Goal: Information Seeking & Learning: Learn about a topic

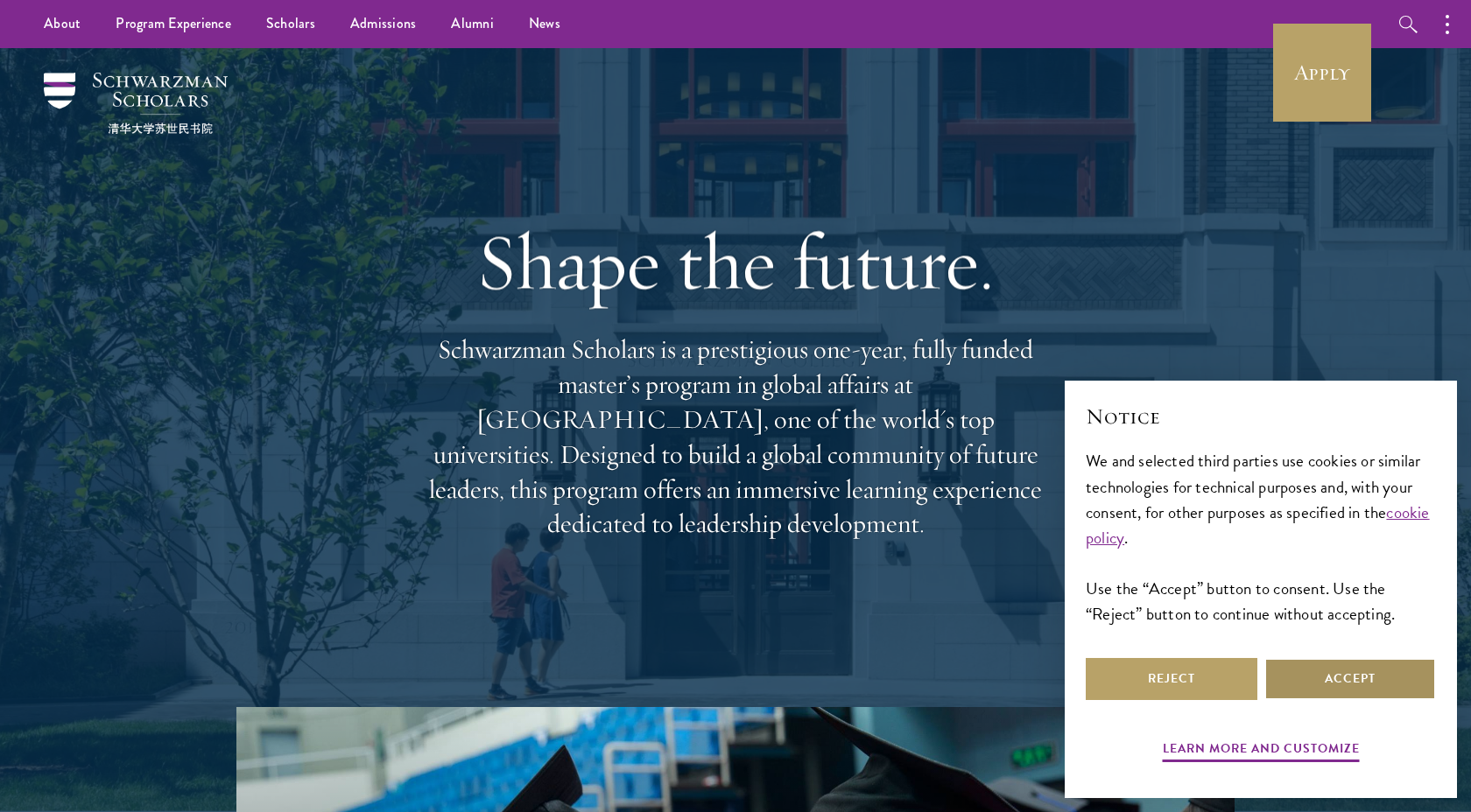
click at [1334, 669] on button "Accept" at bounding box center [1350, 679] width 172 height 42
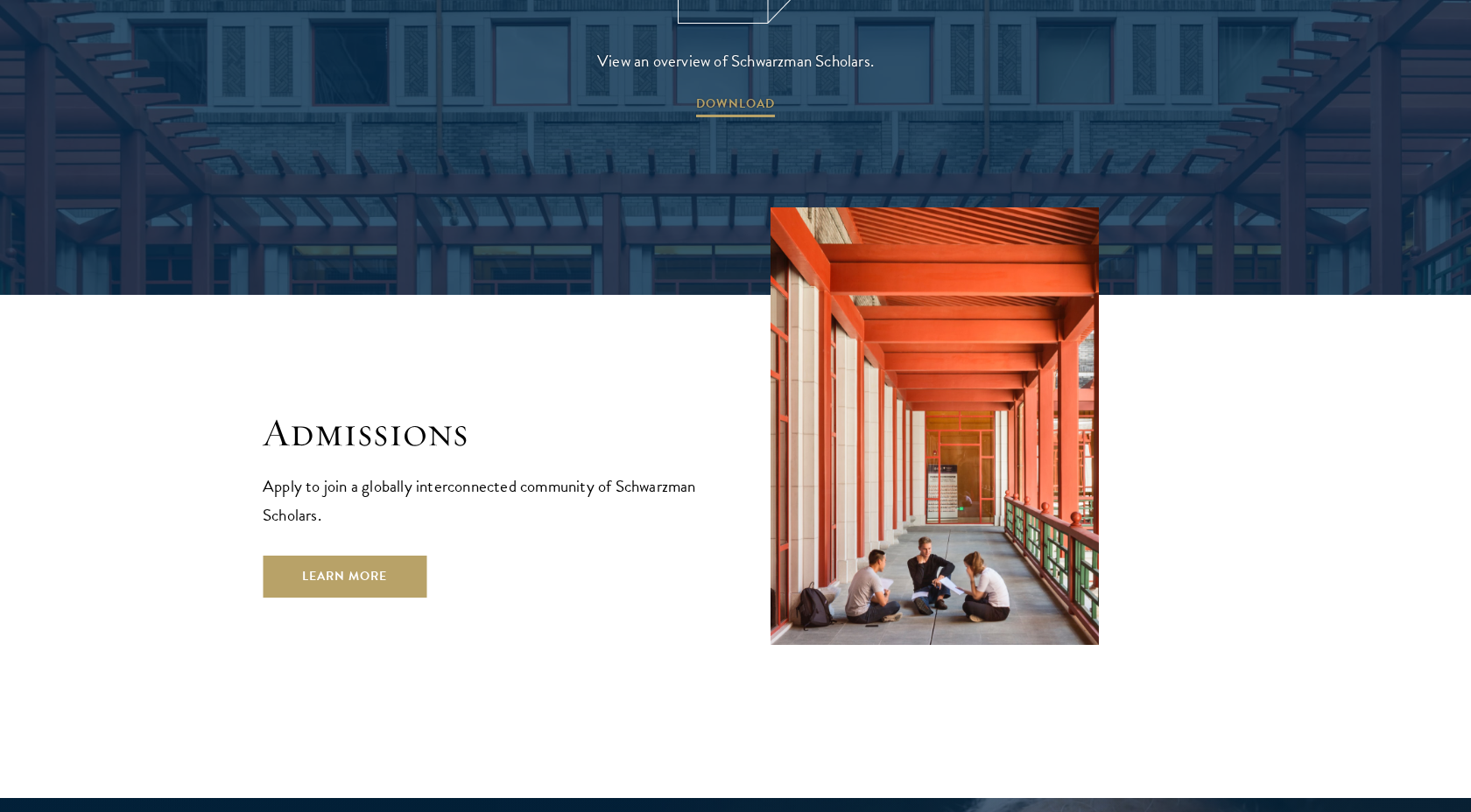
scroll to position [2774, 0]
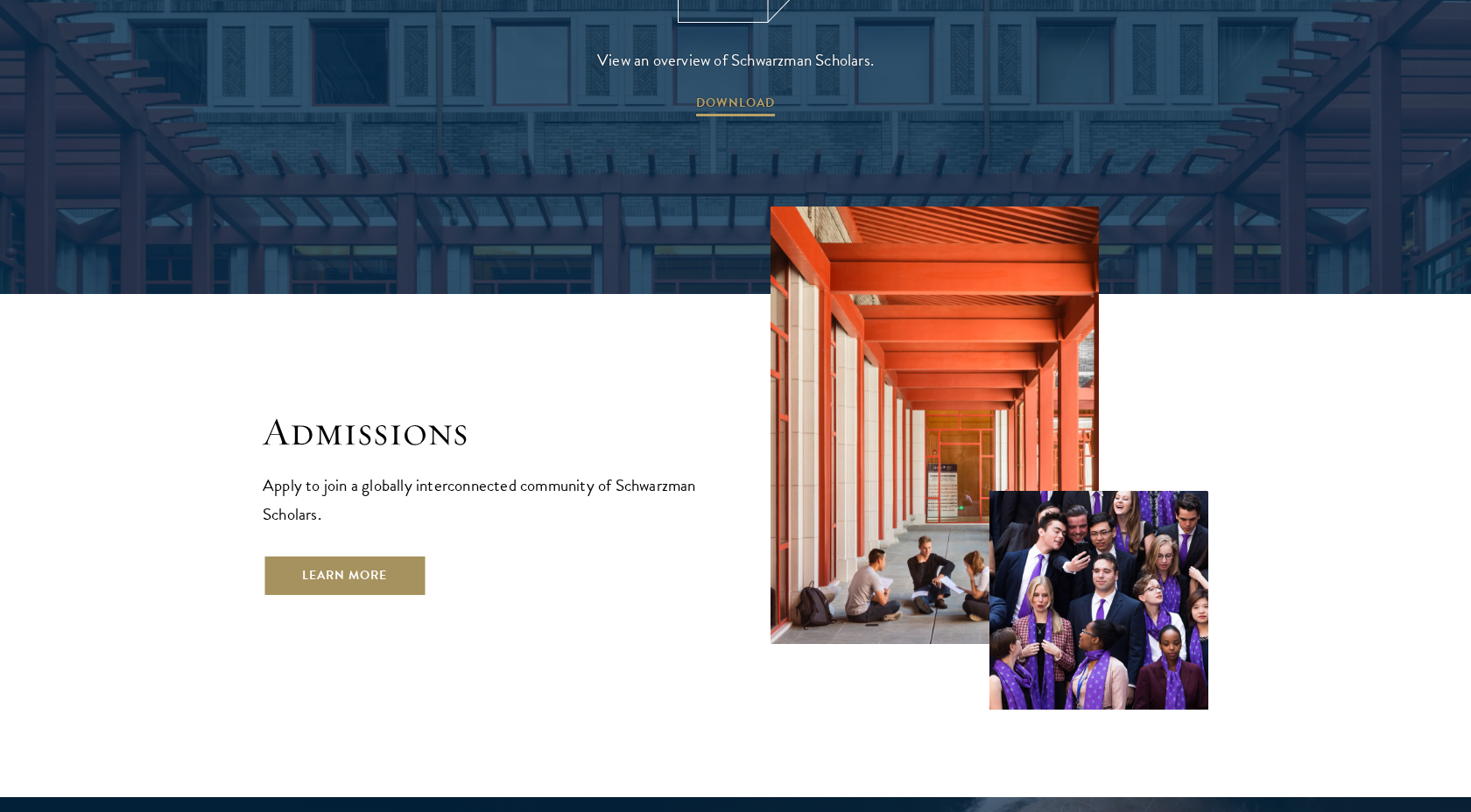
click at [390, 555] on link "Learn More" at bounding box center [344, 575] width 164 height 42
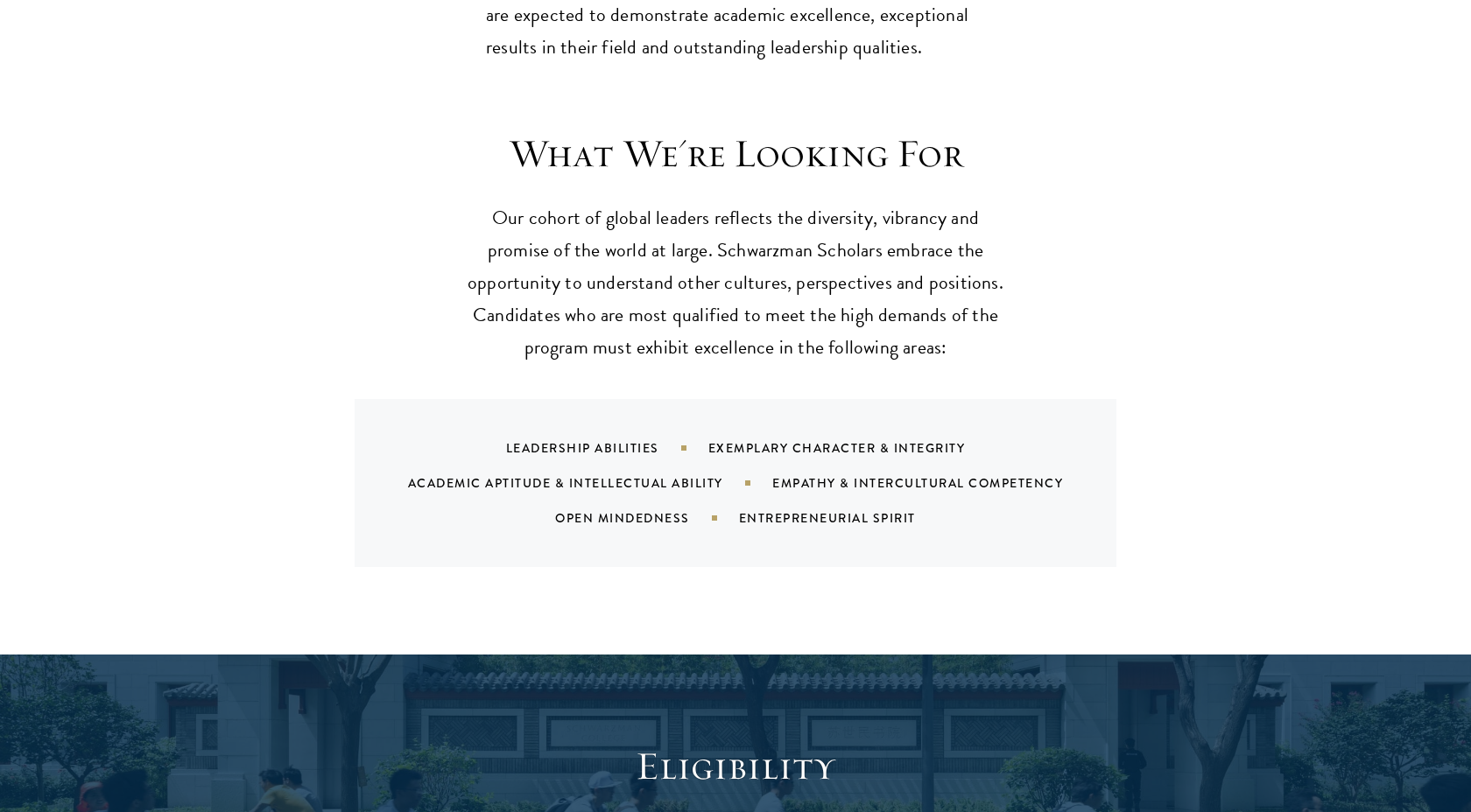
scroll to position [1605, 0]
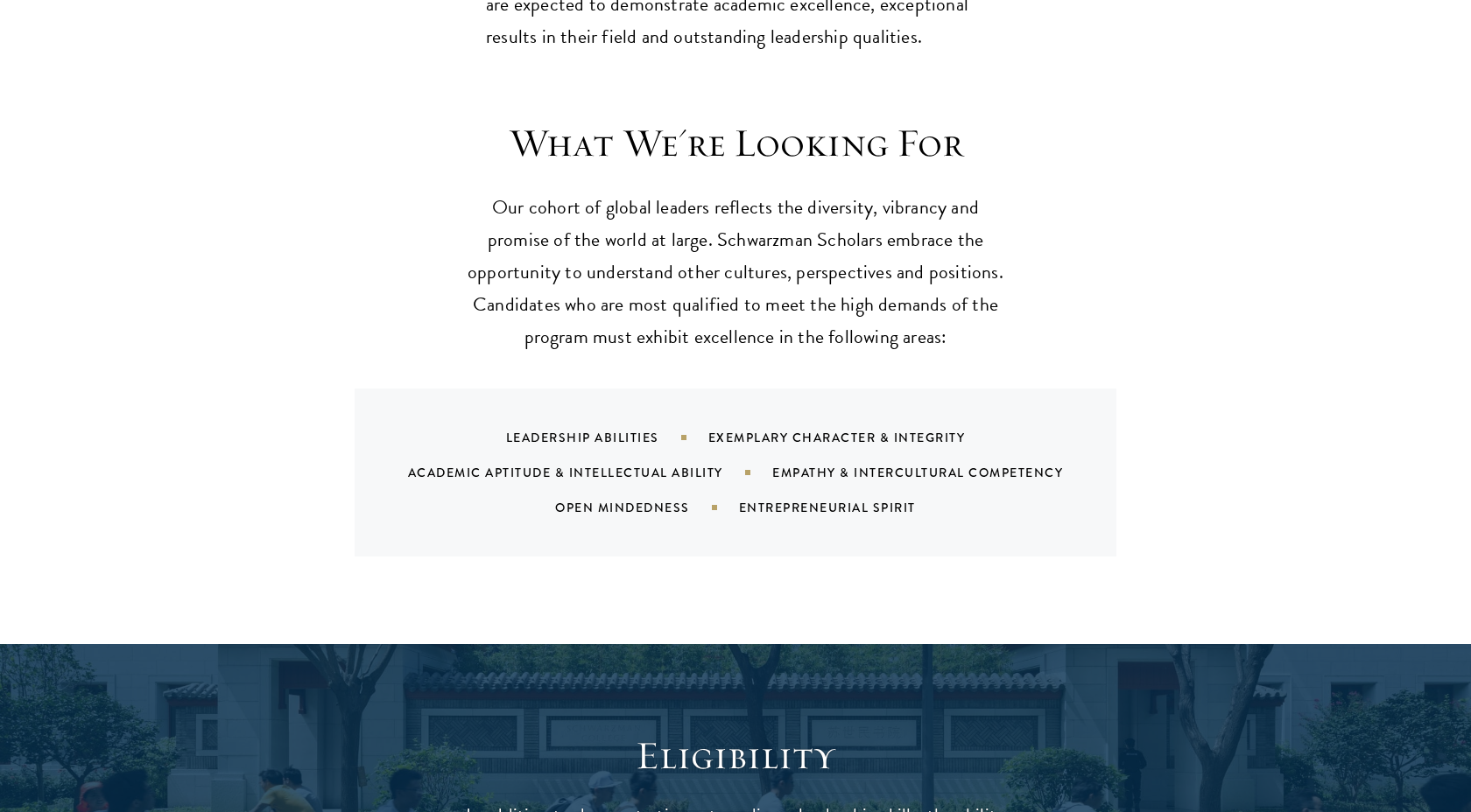
click at [538, 438] on div "Leadership Abilities" at bounding box center [606, 438] width 202 height 18
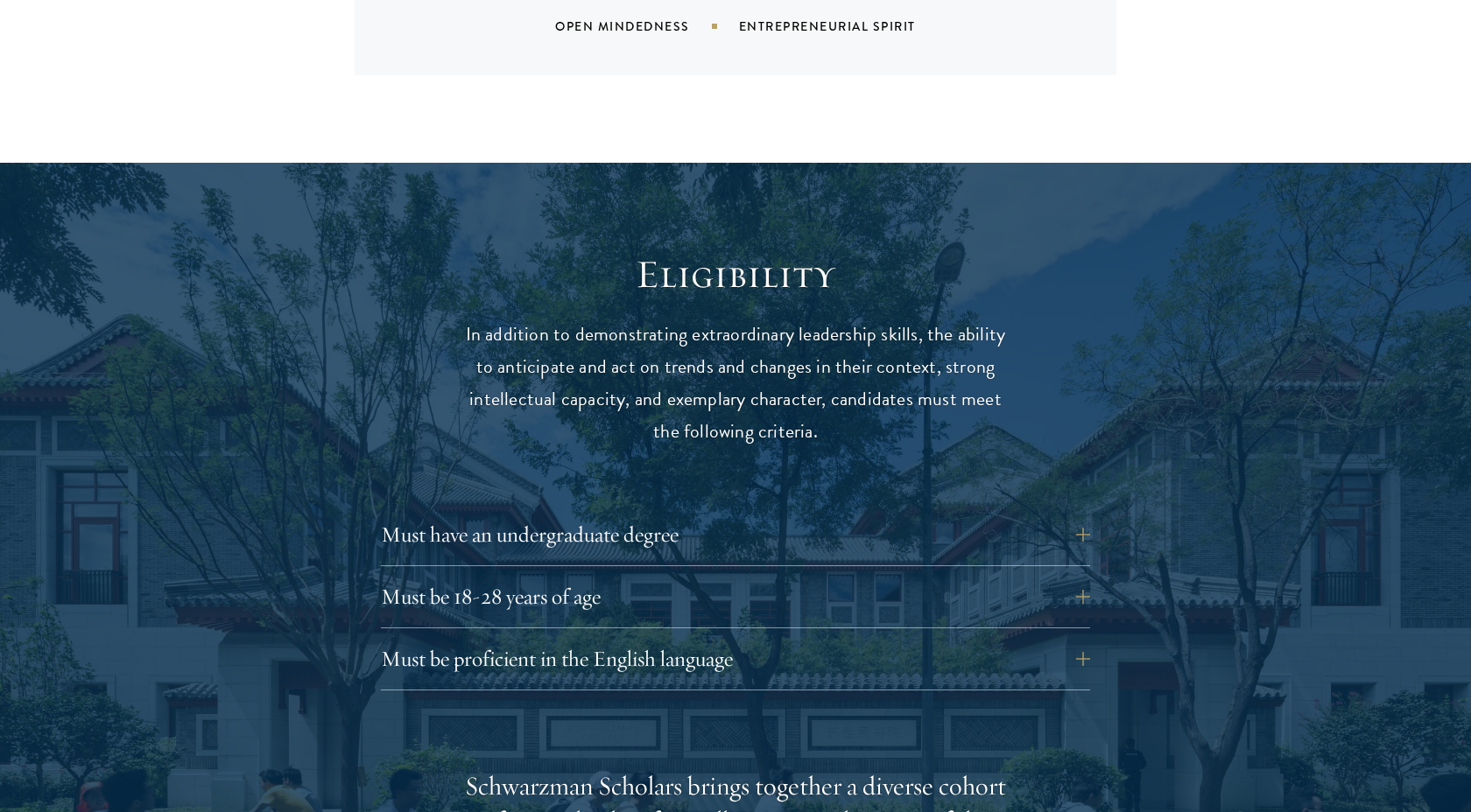
scroll to position [2122, 0]
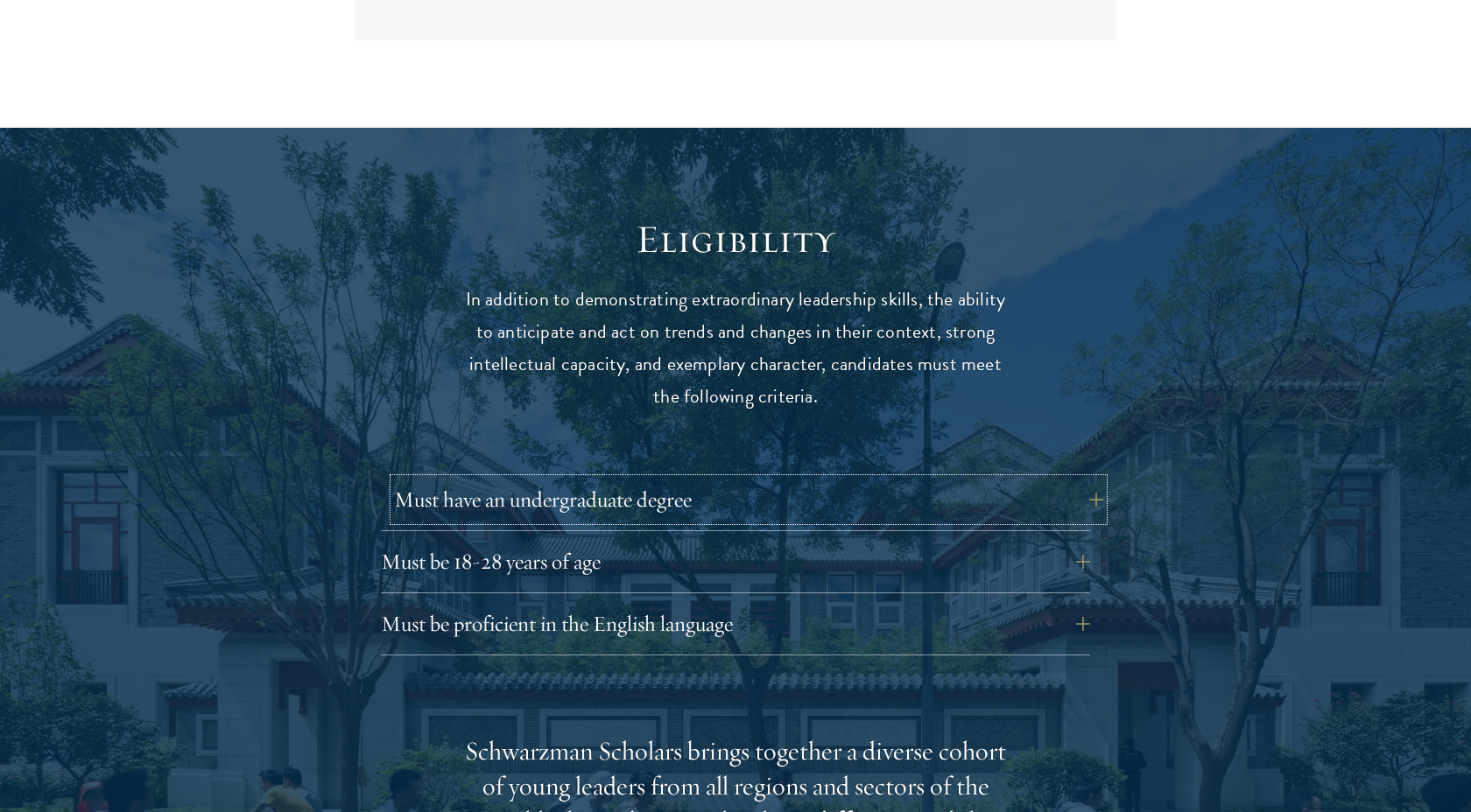
click at [1085, 506] on button "Must have an undergraduate degree" at bounding box center [748, 500] width 709 height 42
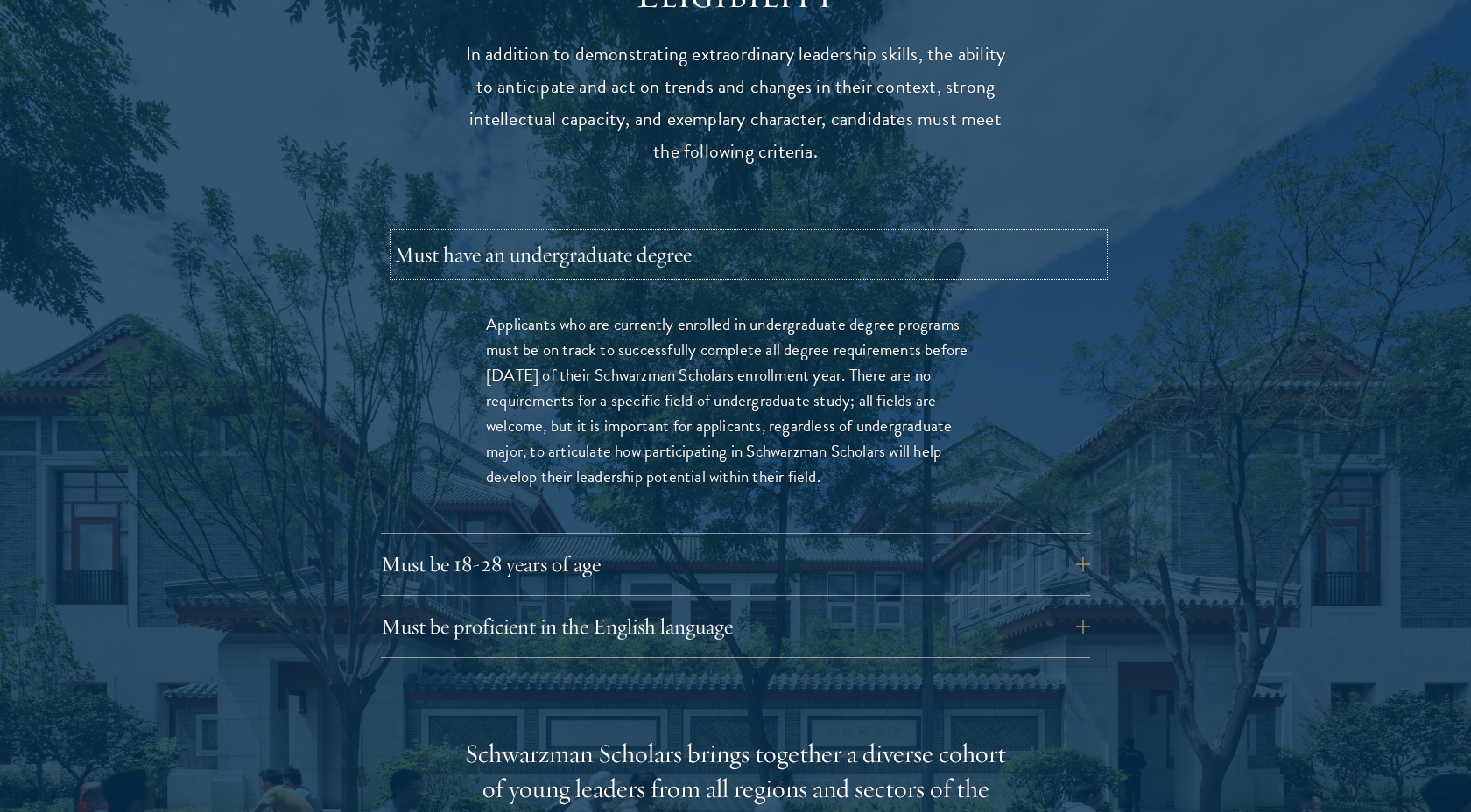
scroll to position [2377, 0]
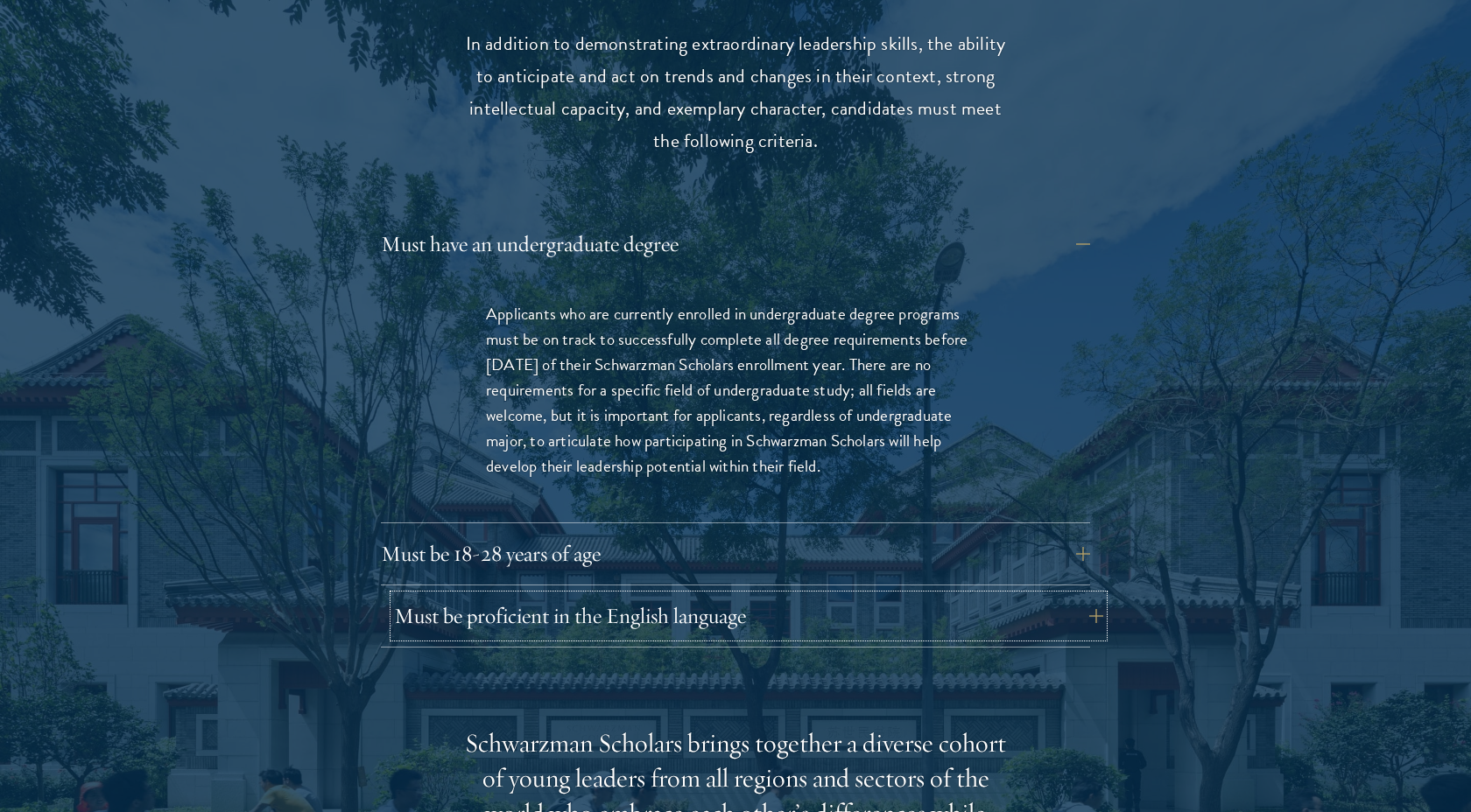
click at [1086, 618] on button "Must be proficient in the English language" at bounding box center [748, 616] width 709 height 42
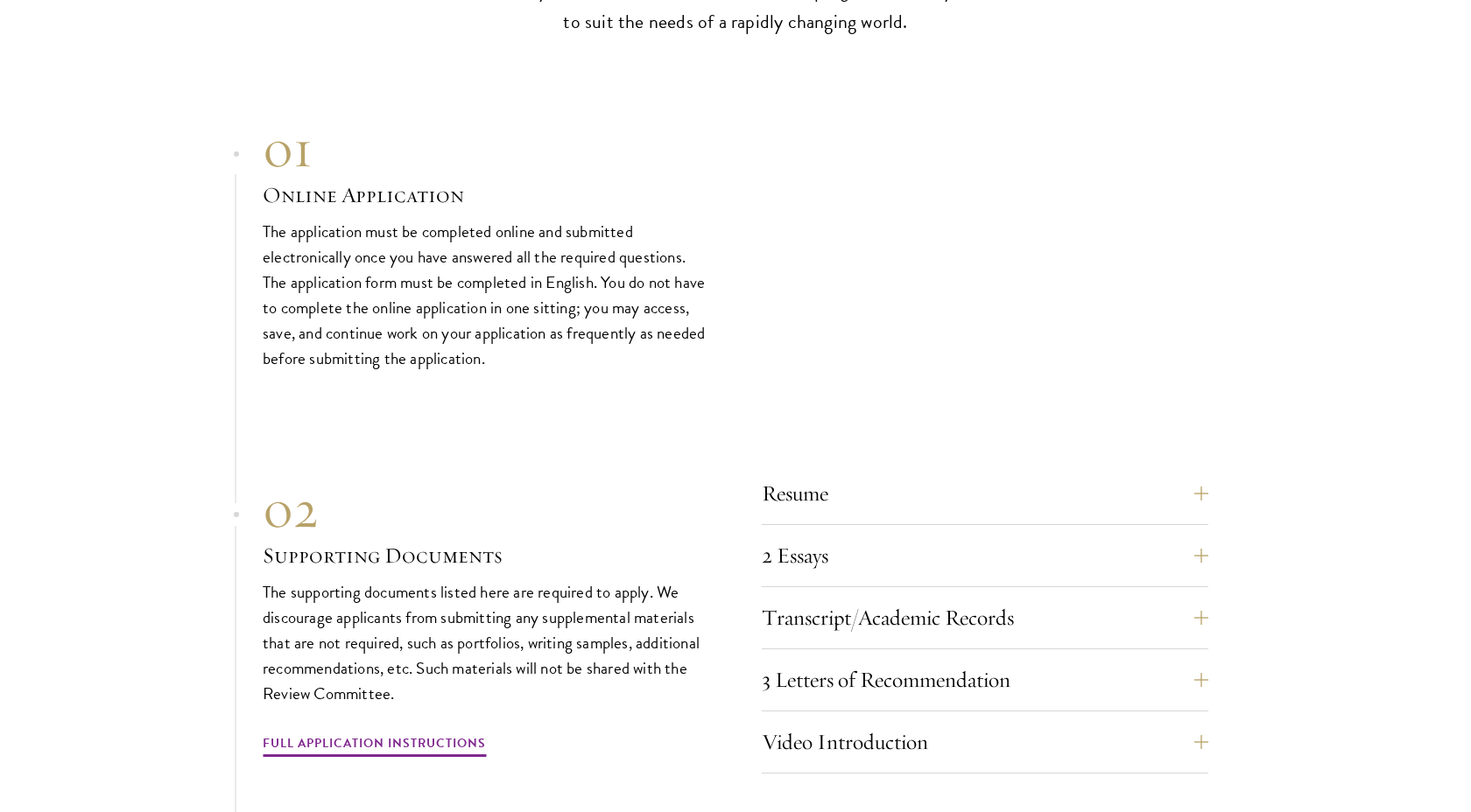
scroll to position [5901, 0]
click at [1206, 512] on button "Resume" at bounding box center [998, 492] width 447 height 42
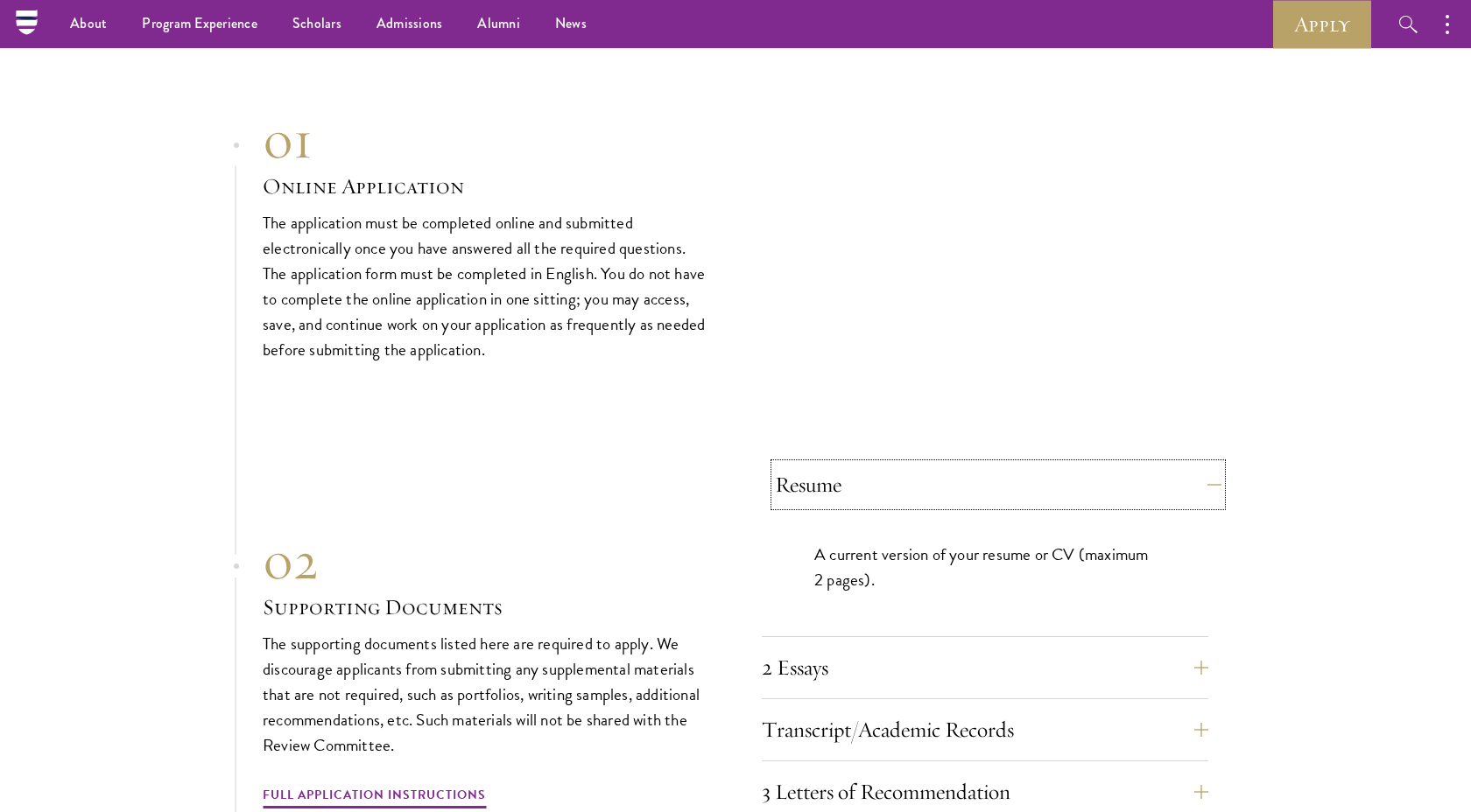
scroll to position [5433, 0]
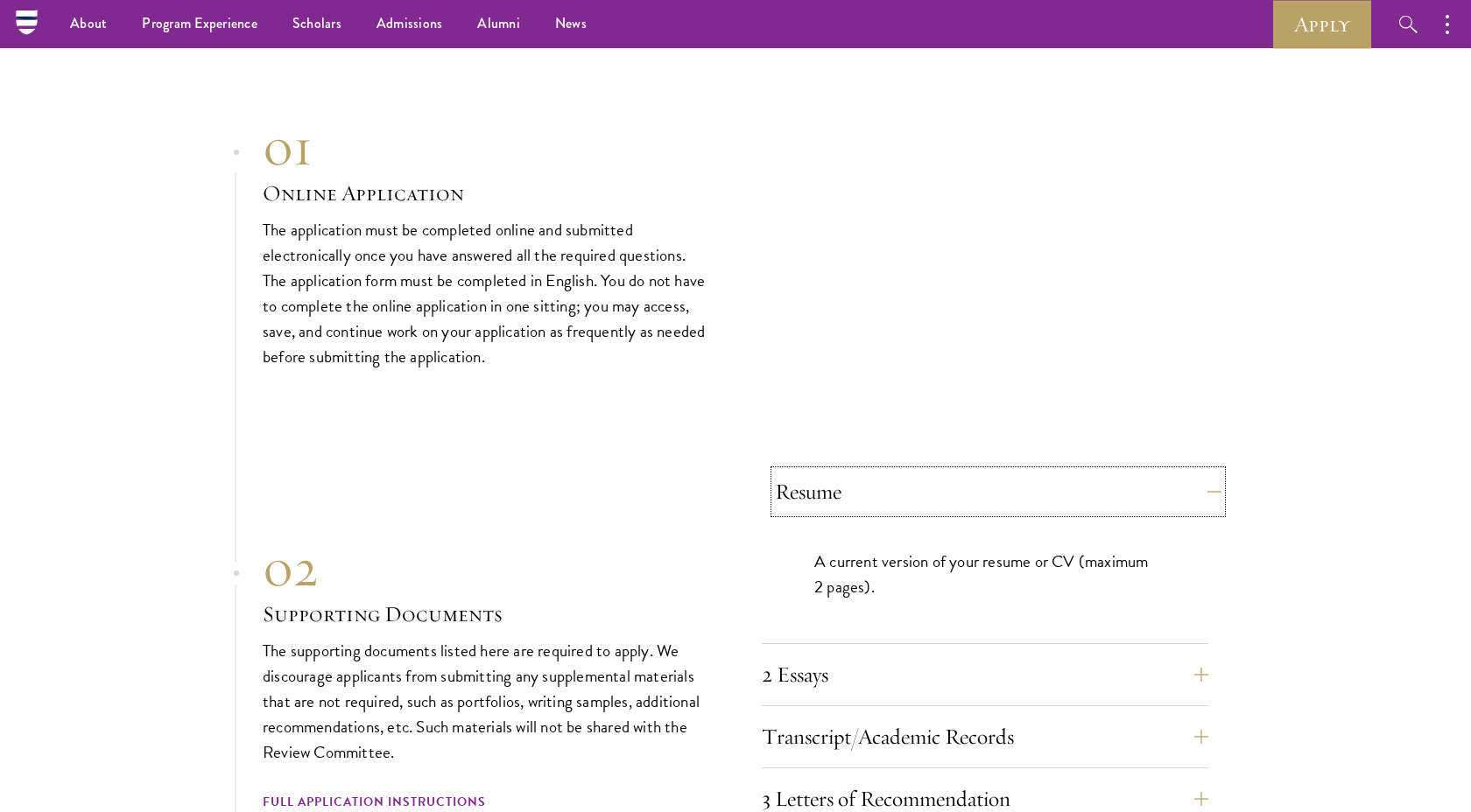
click at [1206, 512] on button "Resume" at bounding box center [998, 492] width 447 height 42
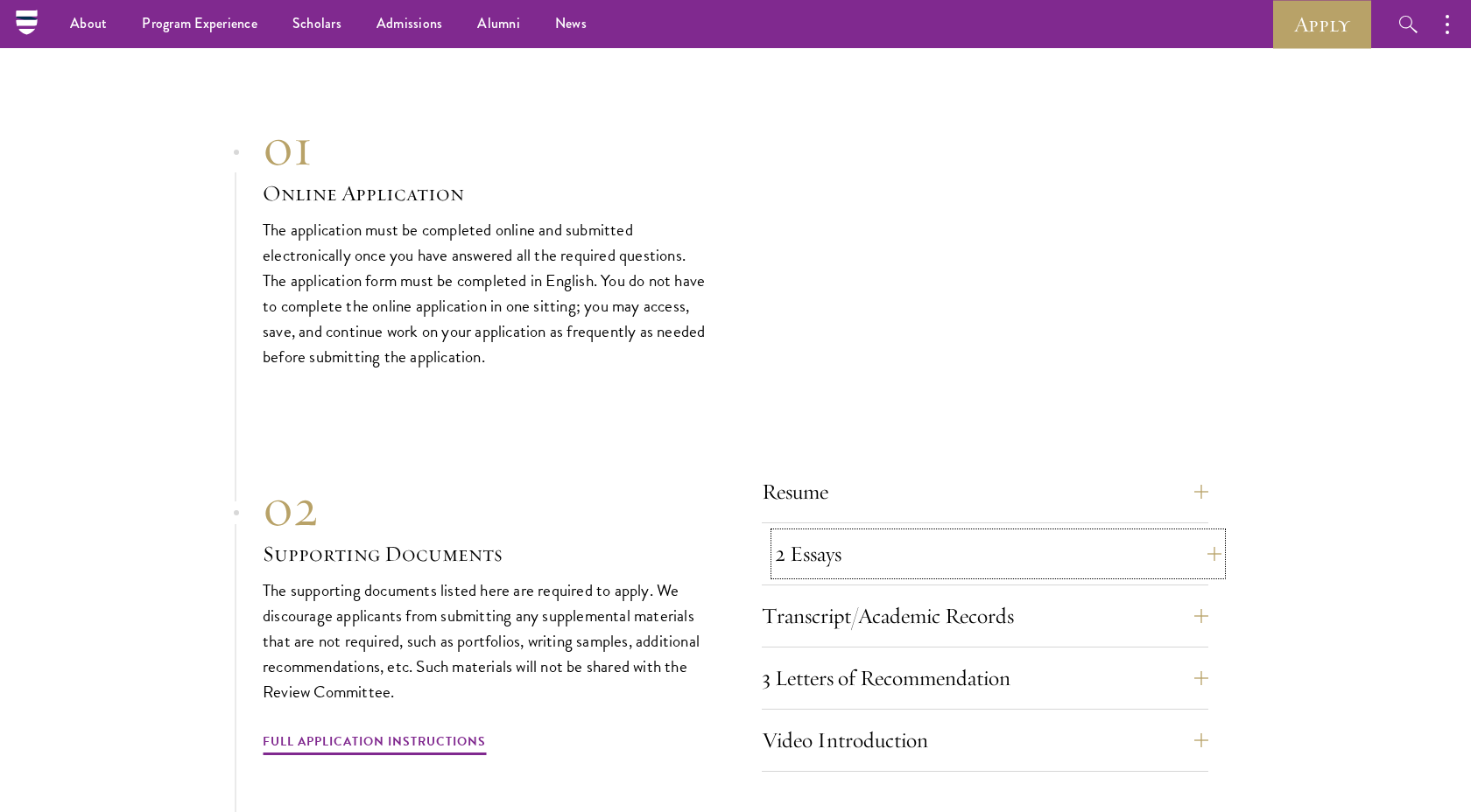
click at [1200, 575] on button "2 Essays" at bounding box center [998, 554] width 447 height 42
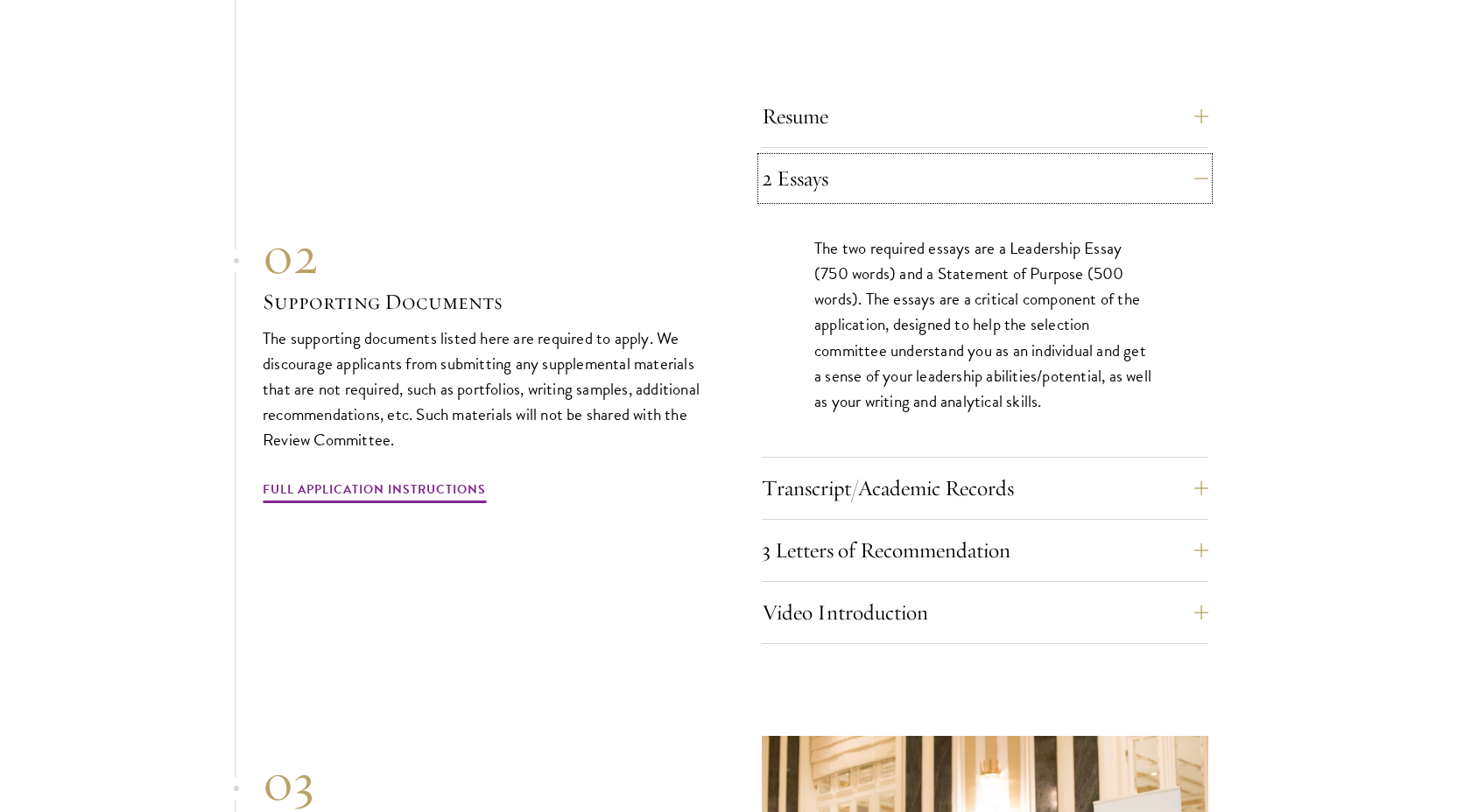
scroll to position [5810, 0]
click at [1199, 566] on button "3 Letters of Recommendation" at bounding box center [998, 548] width 447 height 42
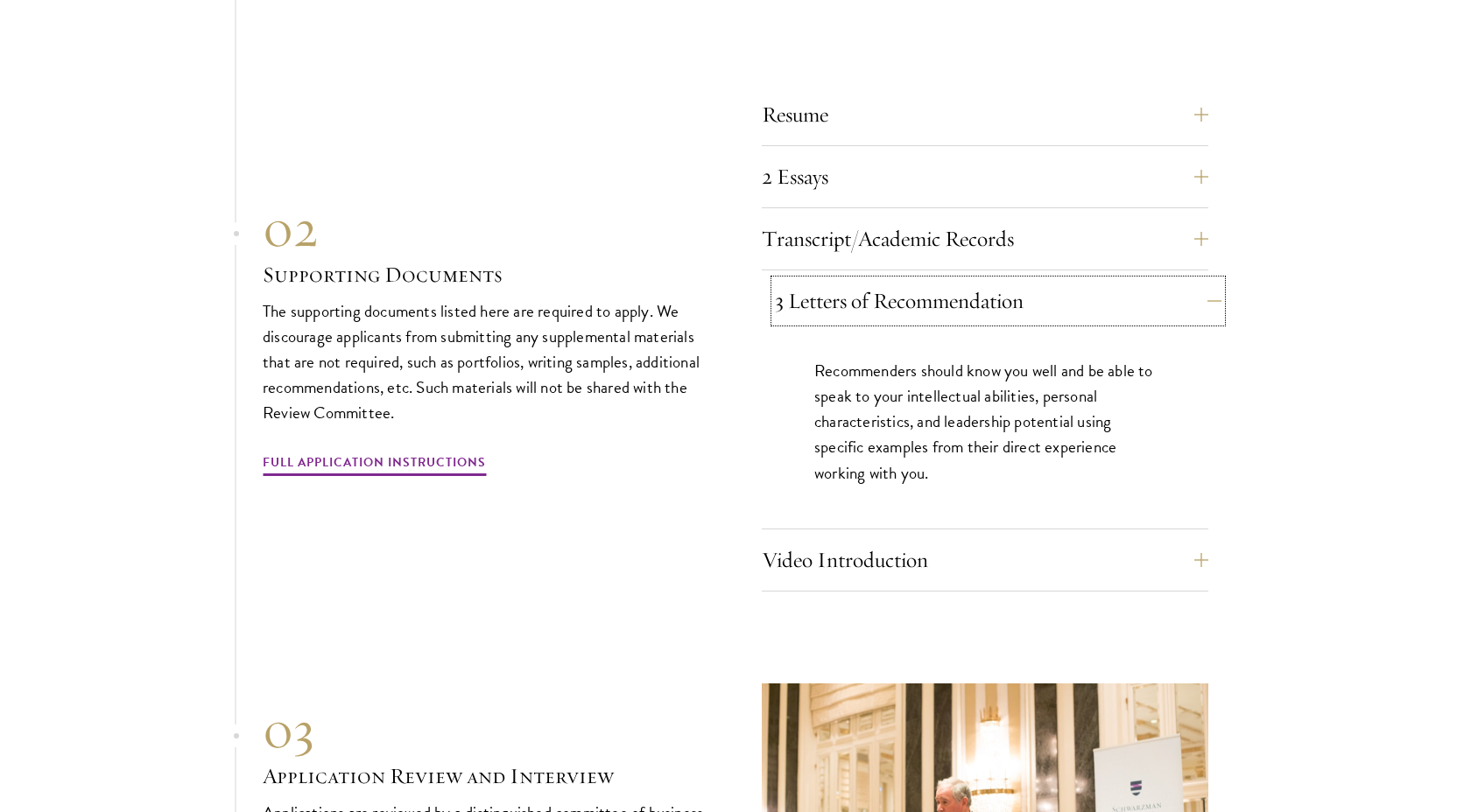
click at [1202, 314] on button "3 Letters of Recommendation" at bounding box center [998, 301] width 447 height 42
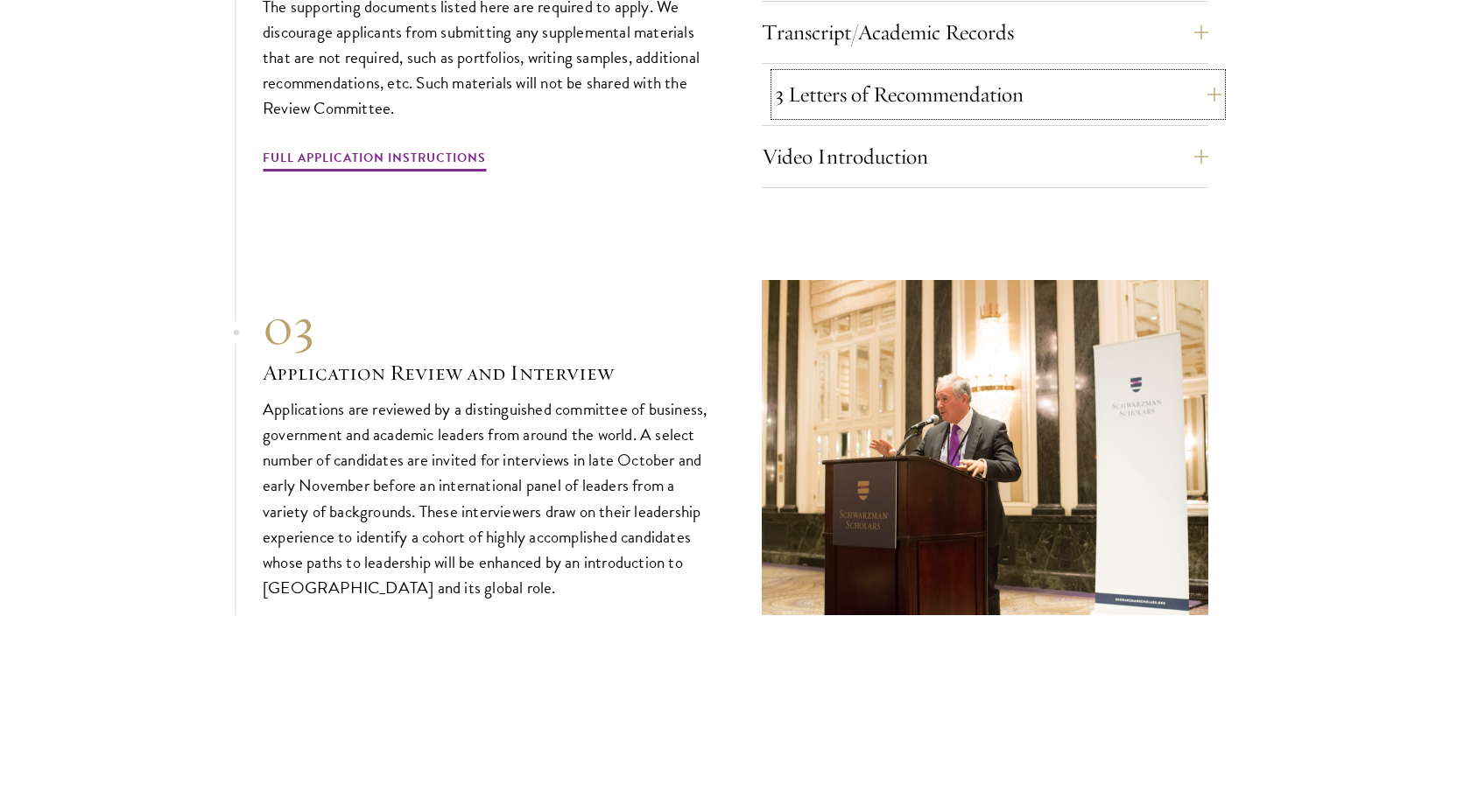
scroll to position [6019, 0]
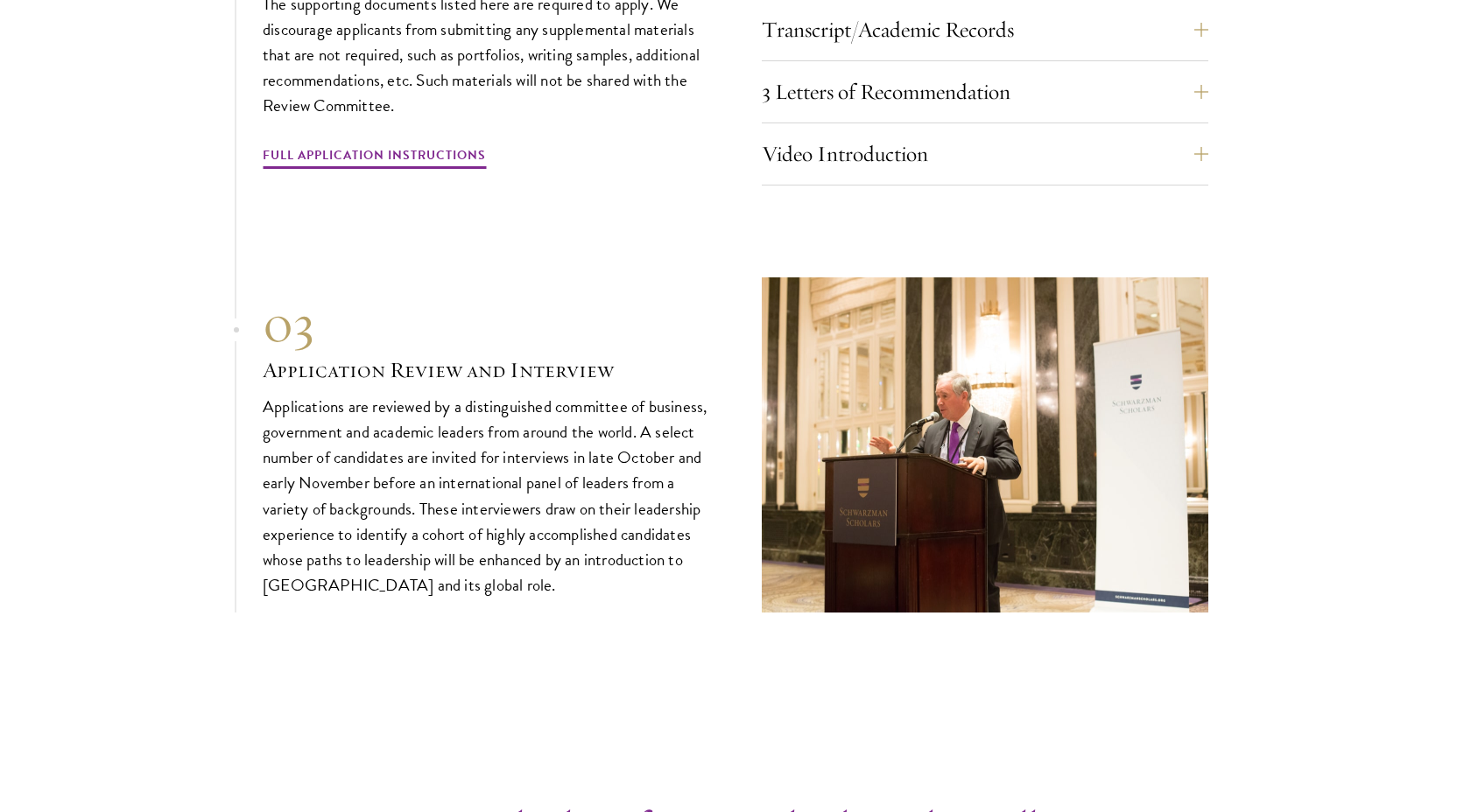
click at [1213, 150] on section "01 Online Application 01 Online Application The application must be completed o…" at bounding box center [736, 70] width 1471 height 1083
click at [1209, 175] on section "01 Online Application 01 Online Application The application must be completed o…" at bounding box center [736, 70] width 1471 height 1083
click at [1192, 175] on button "Video Introduction" at bounding box center [998, 154] width 447 height 42
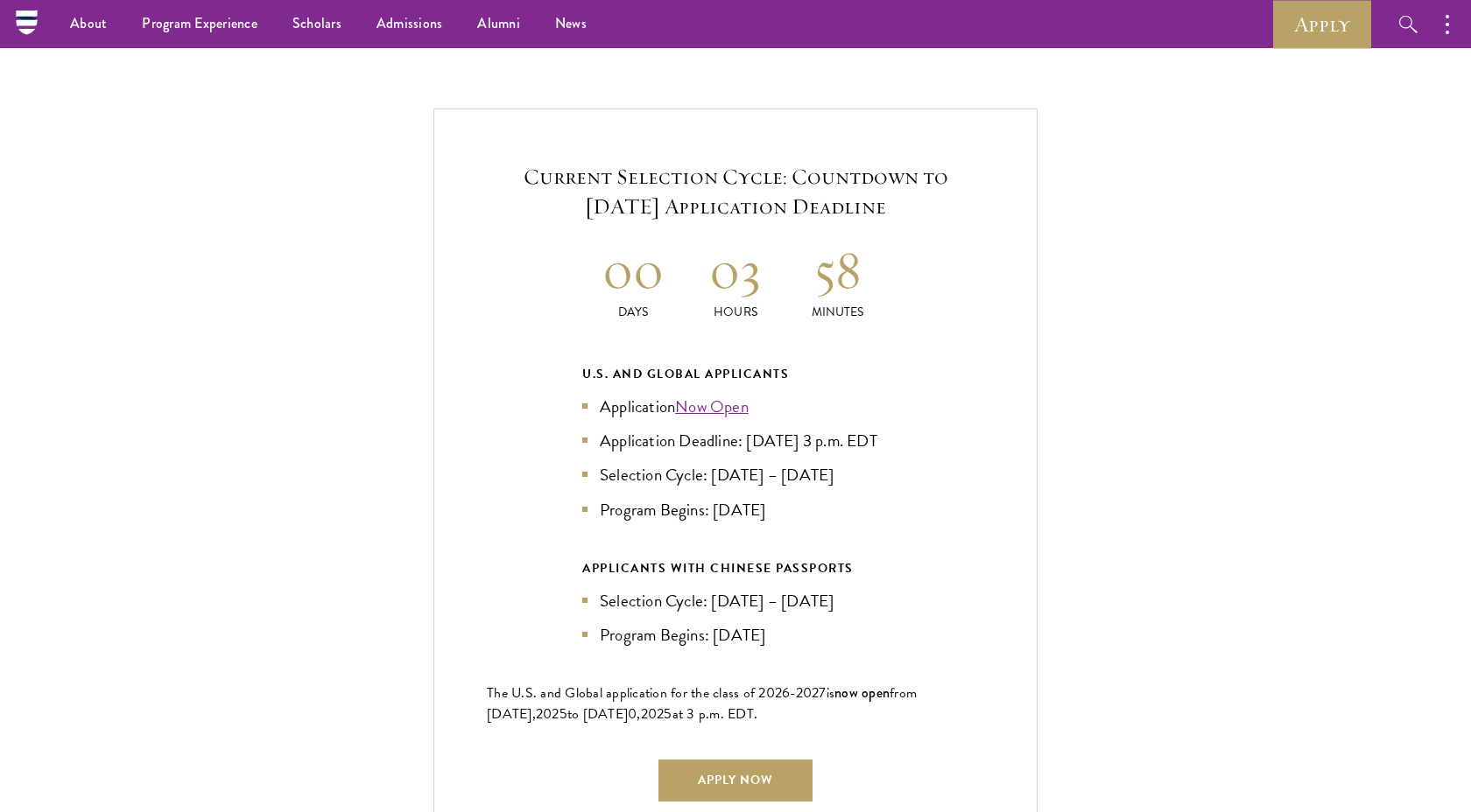
scroll to position [3685, 0]
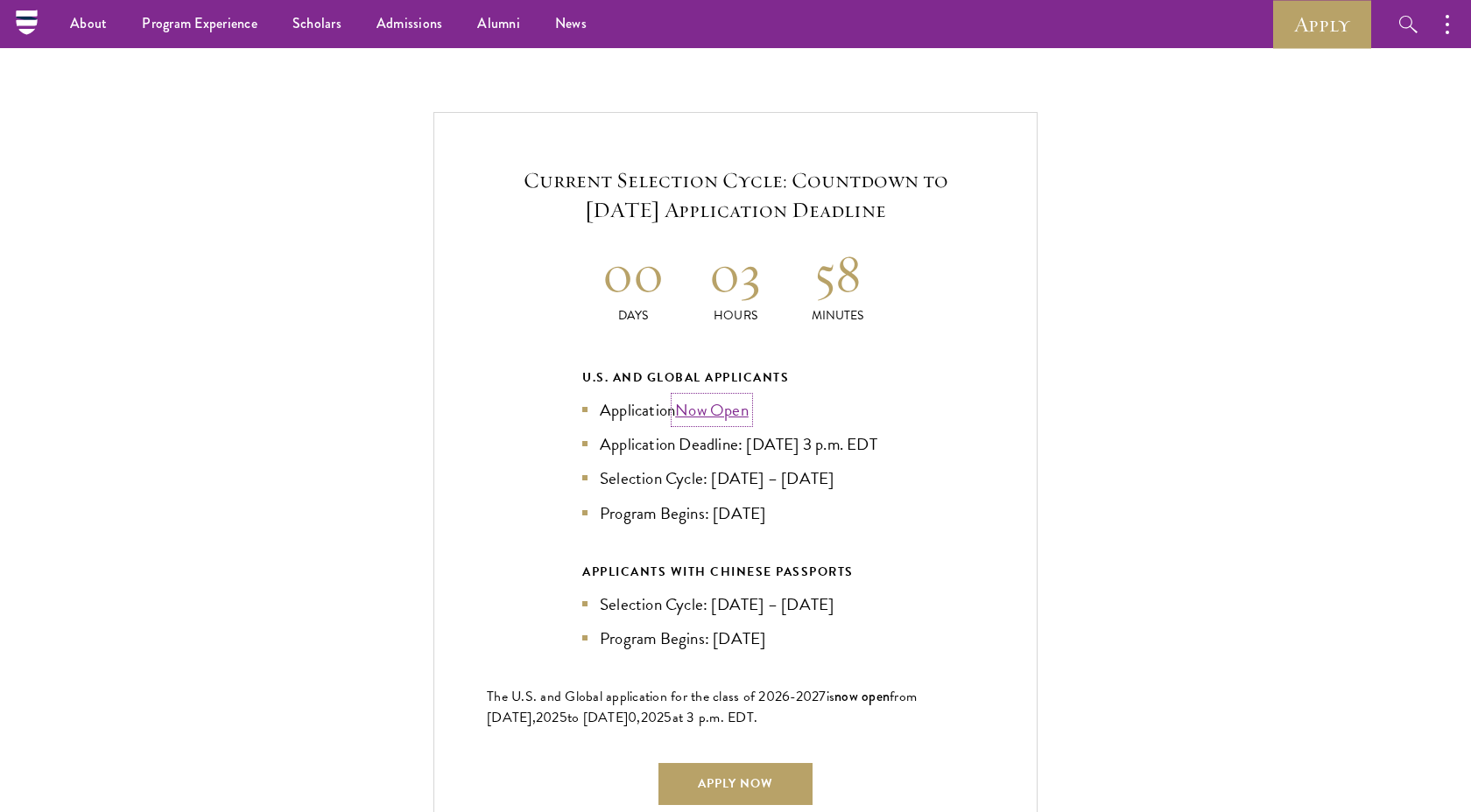
click at [723, 397] on link "Now Open" at bounding box center [712, 410] width 74 height 26
